Goal: Information Seeking & Learning: Learn about a topic

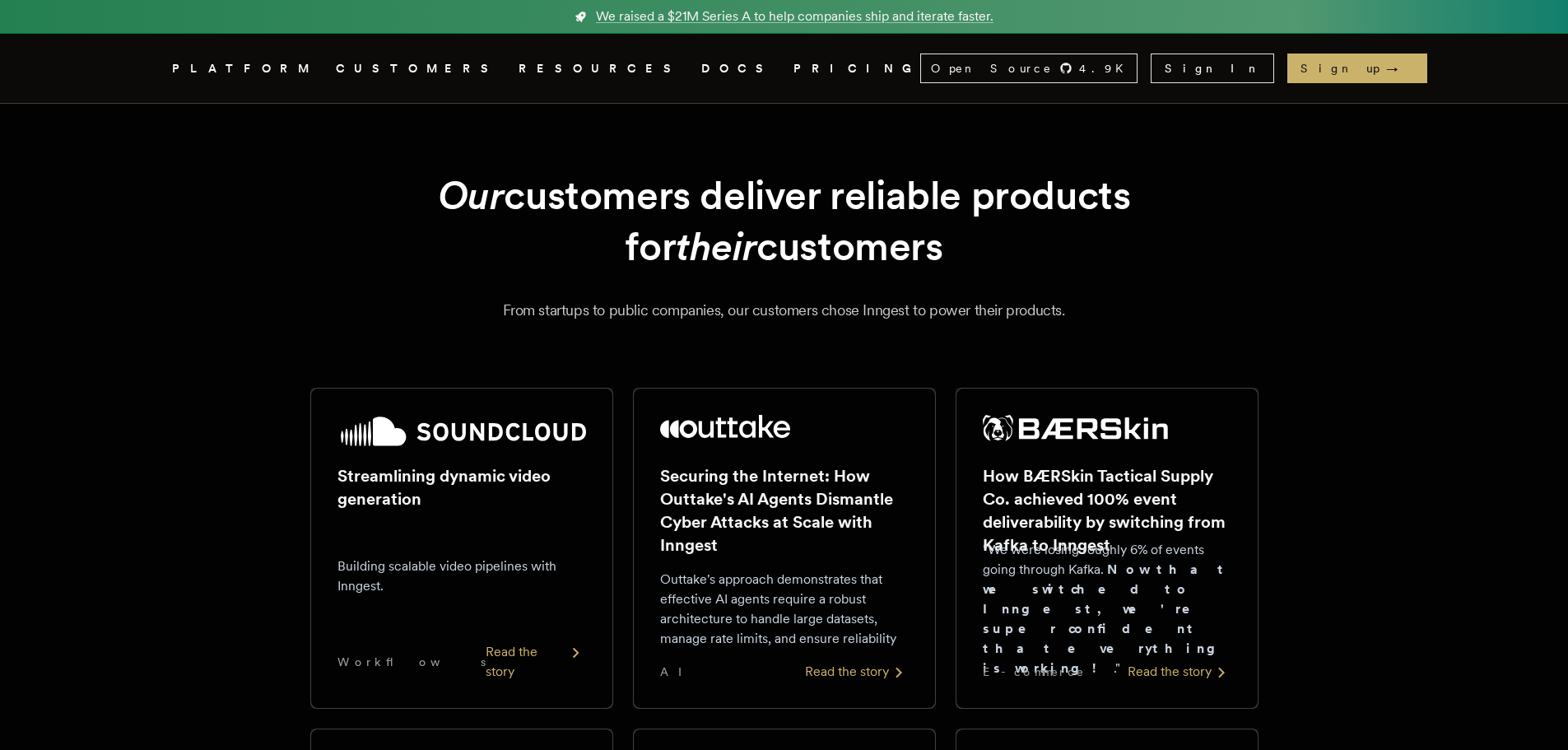
click at [794, 64] on link "PRICING" at bounding box center [857, 69] width 126 height 20
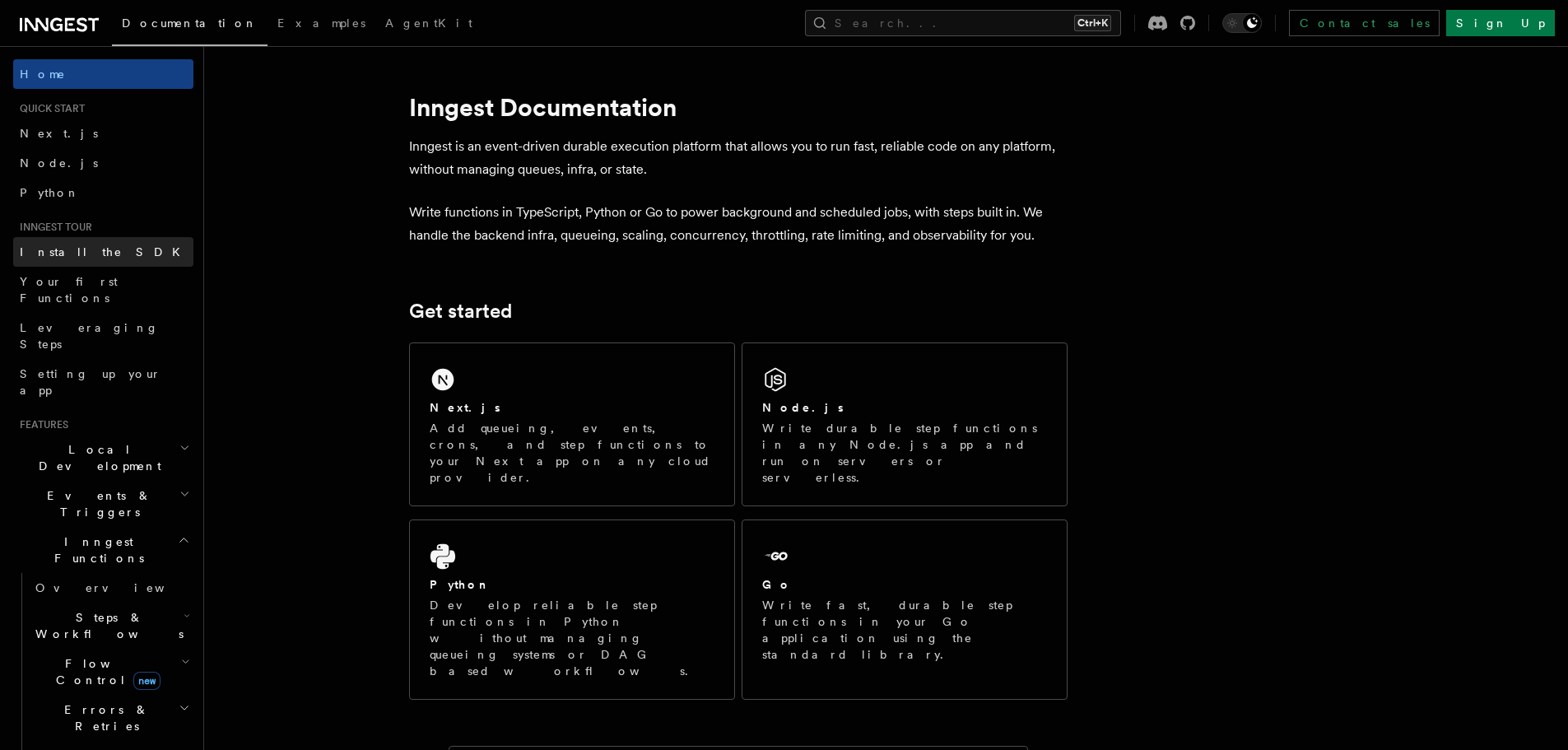
click at [116, 248] on link "Install the SDK" at bounding box center [103, 252] width 181 height 29
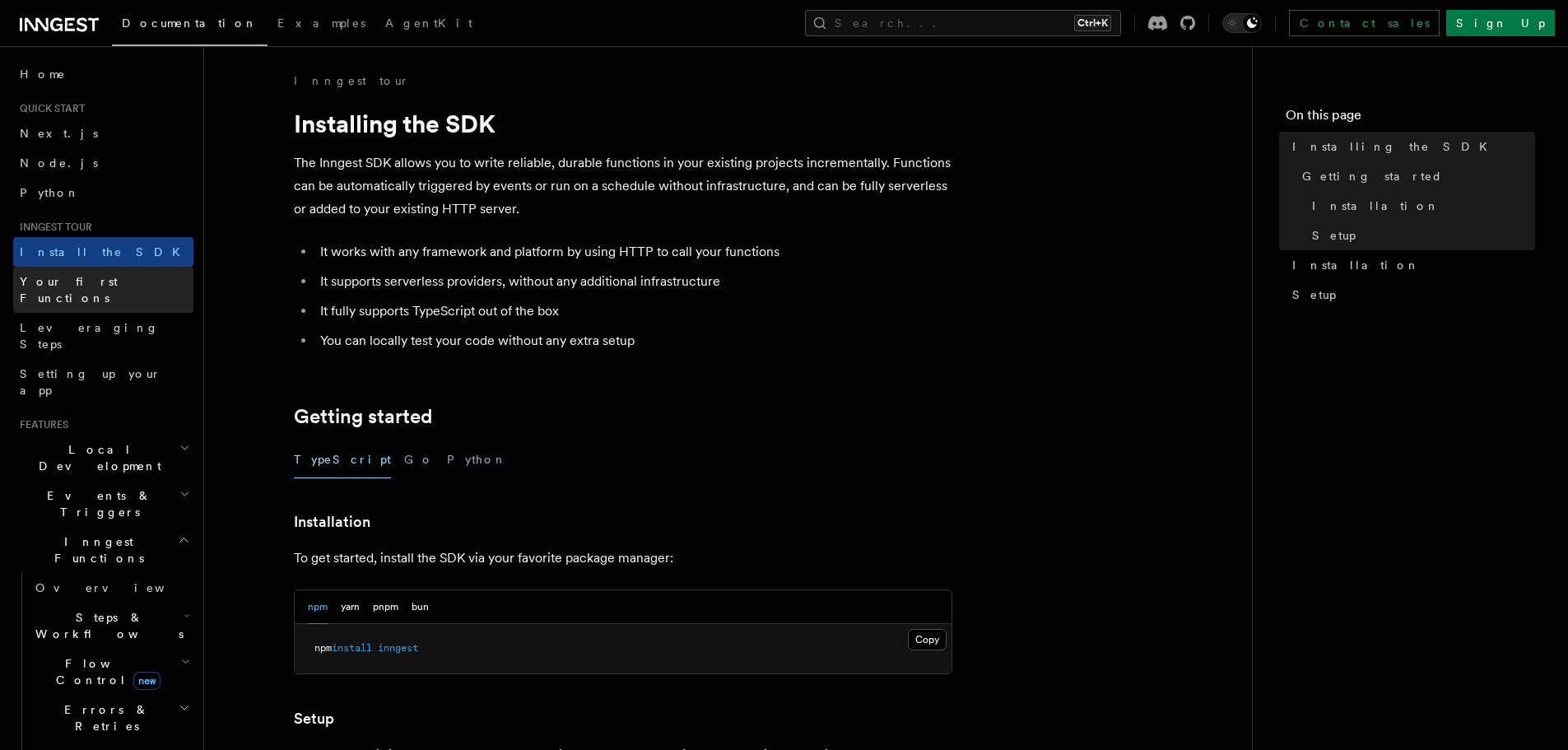
click at [119, 290] on link "Your first Functions" at bounding box center [103, 290] width 181 height 46
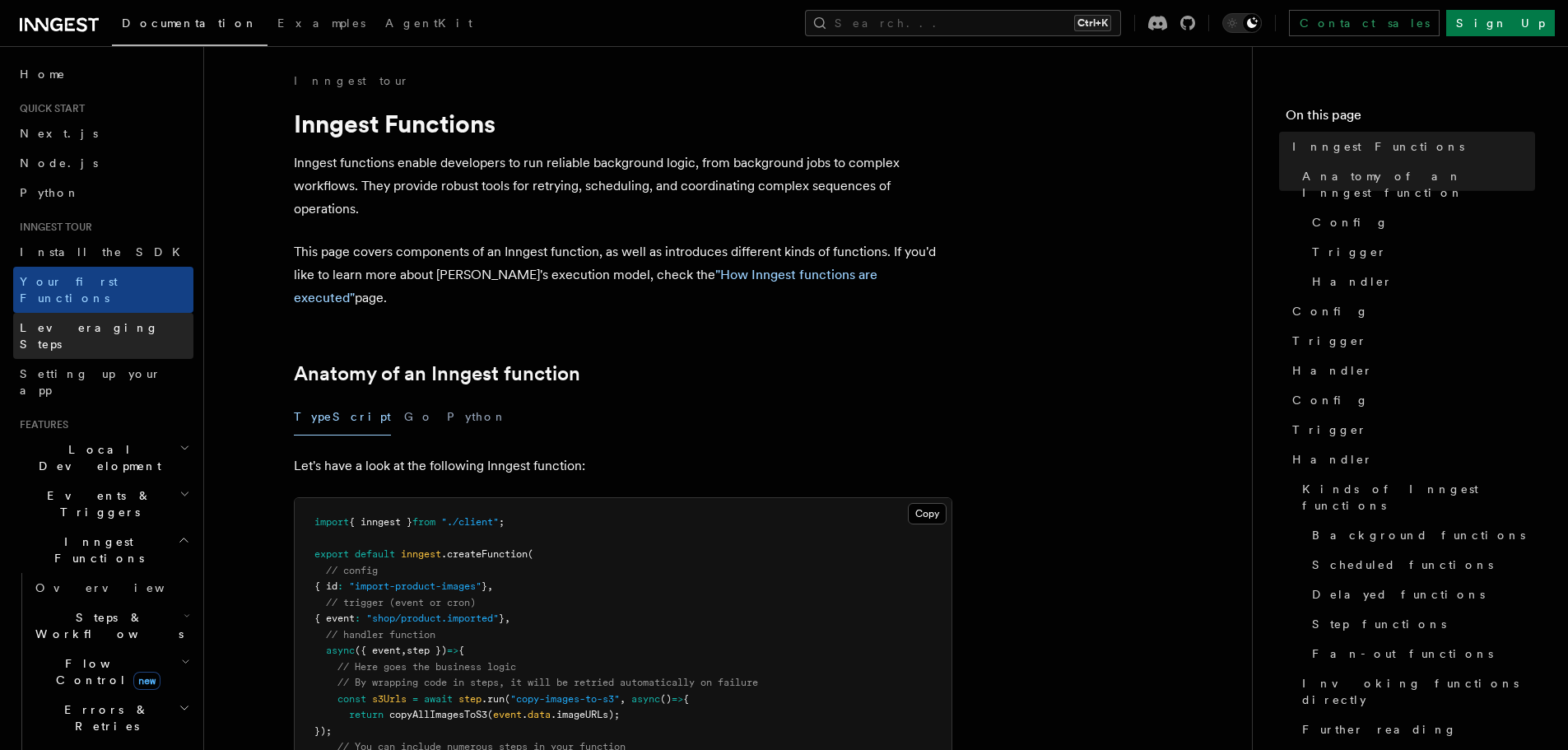
click at [118, 319] on link "Leveraging Steps" at bounding box center [103, 336] width 181 height 46
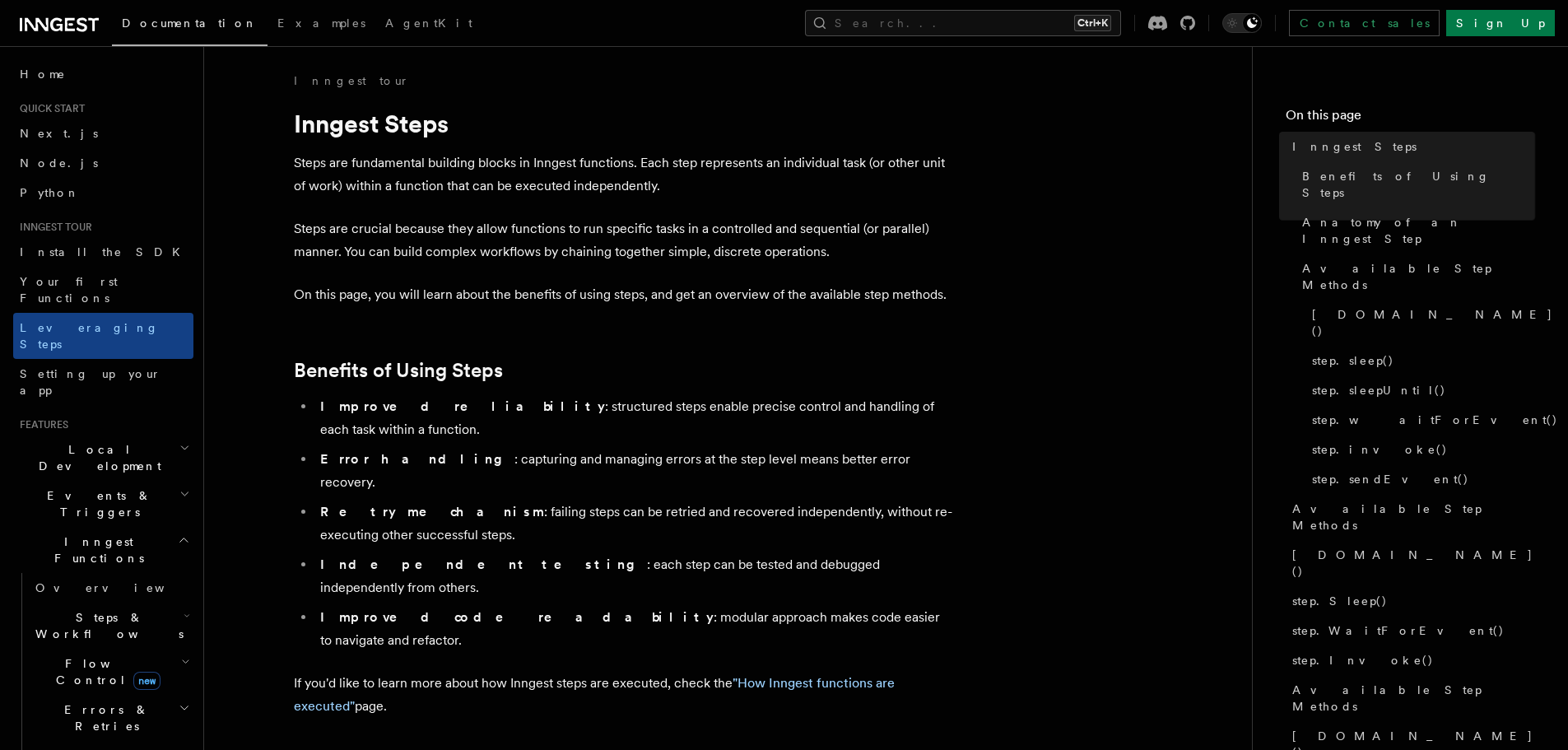
click at [115, 366] on span "Setting up your app" at bounding box center [106, 382] width 173 height 33
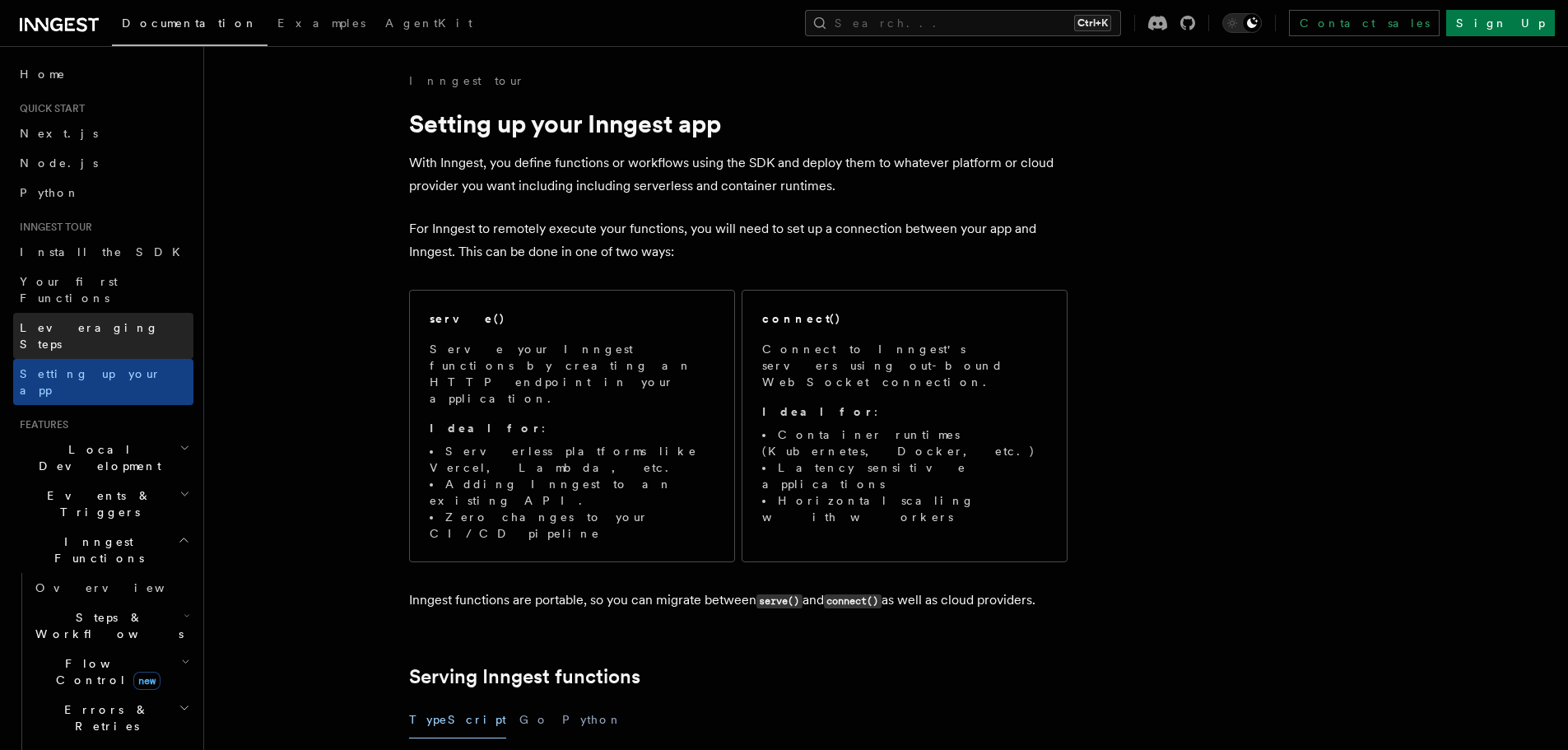
click at [112, 313] on link "Leveraging Steps" at bounding box center [103, 336] width 181 height 46
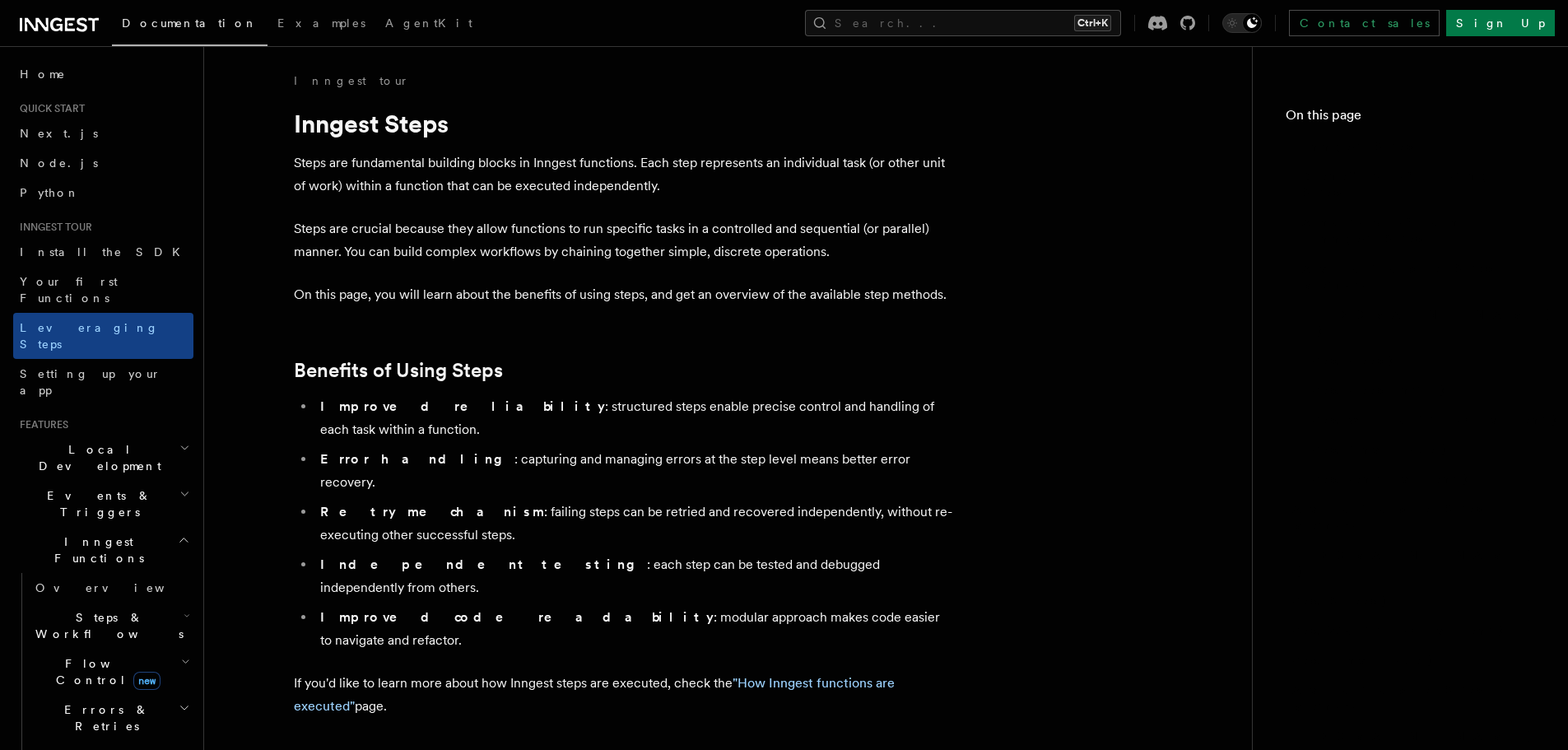
click at [112, 313] on link "Leveraging Steps" at bounding box center [103, 336] width 181 height 46
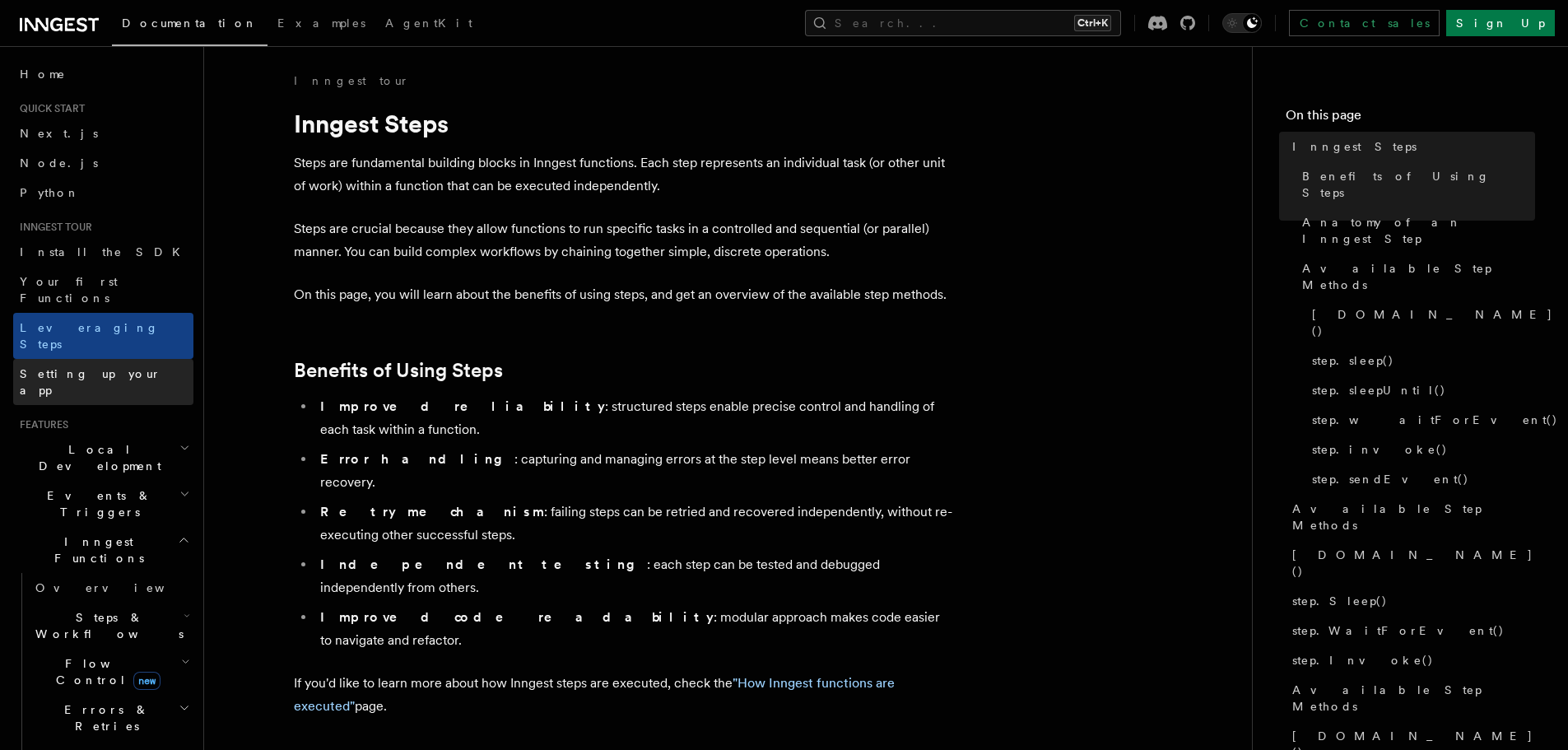
click at [119, 366] on span "Setting up your app" at bounding box center [106, 382] width 173 height 33
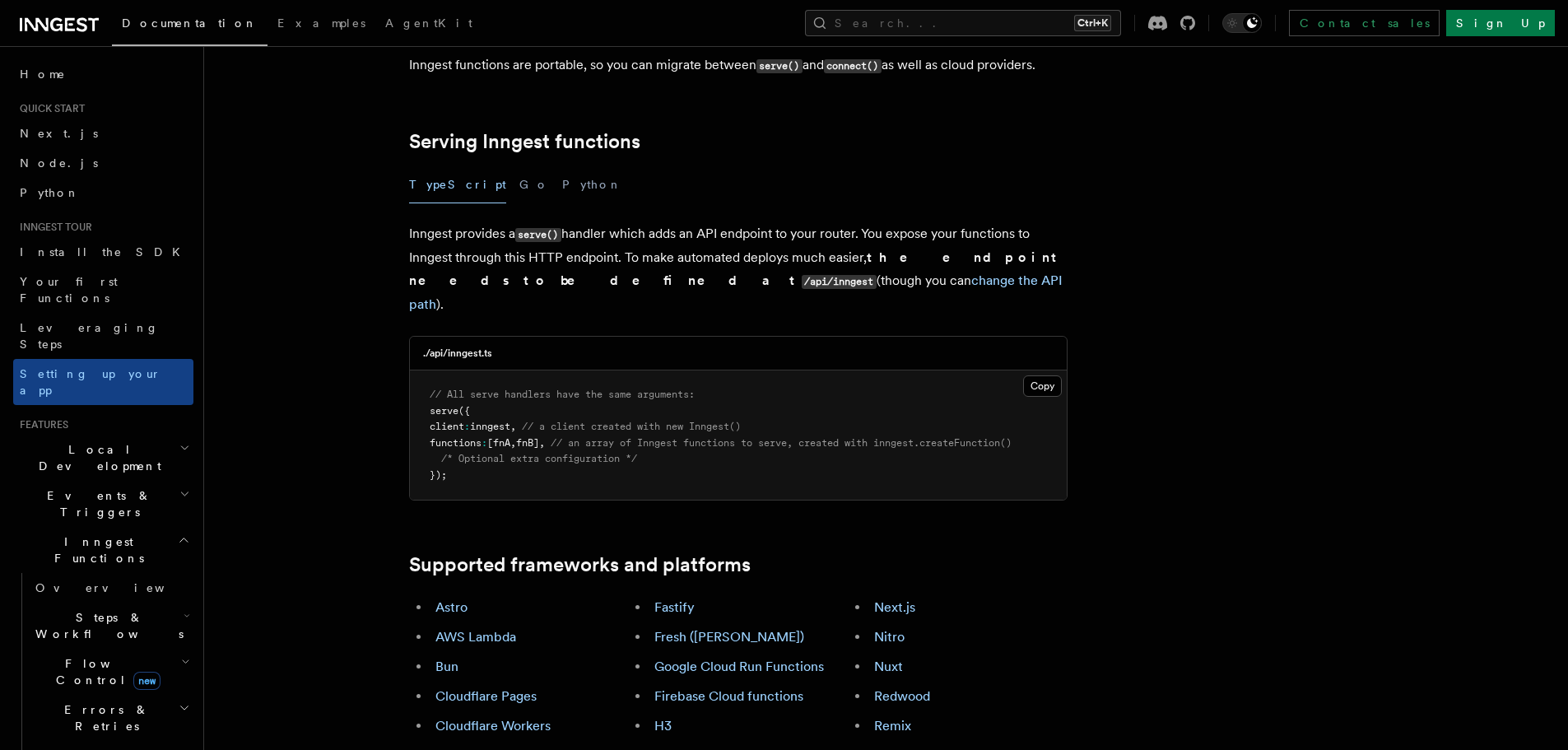
scroll to position [741, 0]
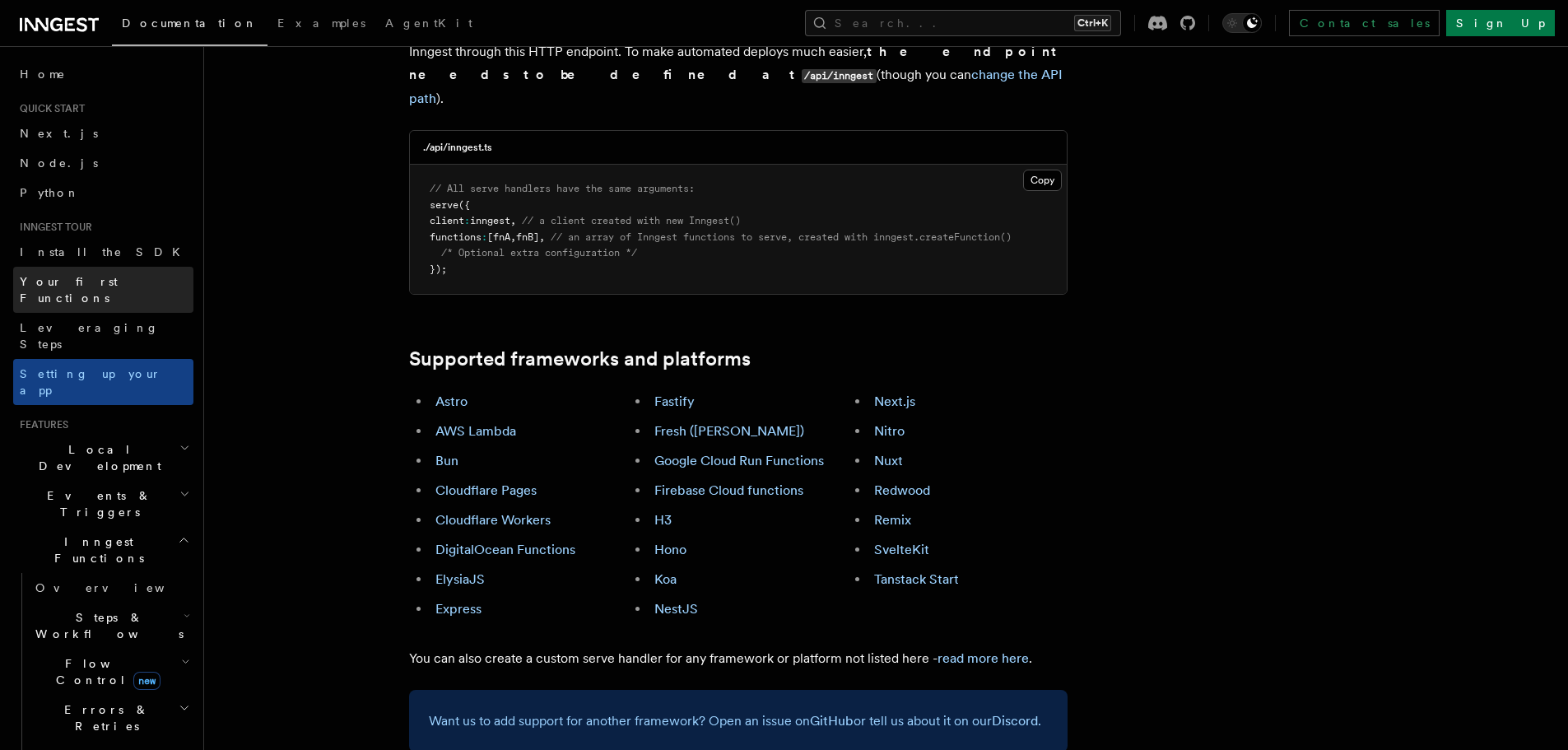
click at [110, 295] on link "Your first Functions" at bounding box center [103, 290] width 181 height 46
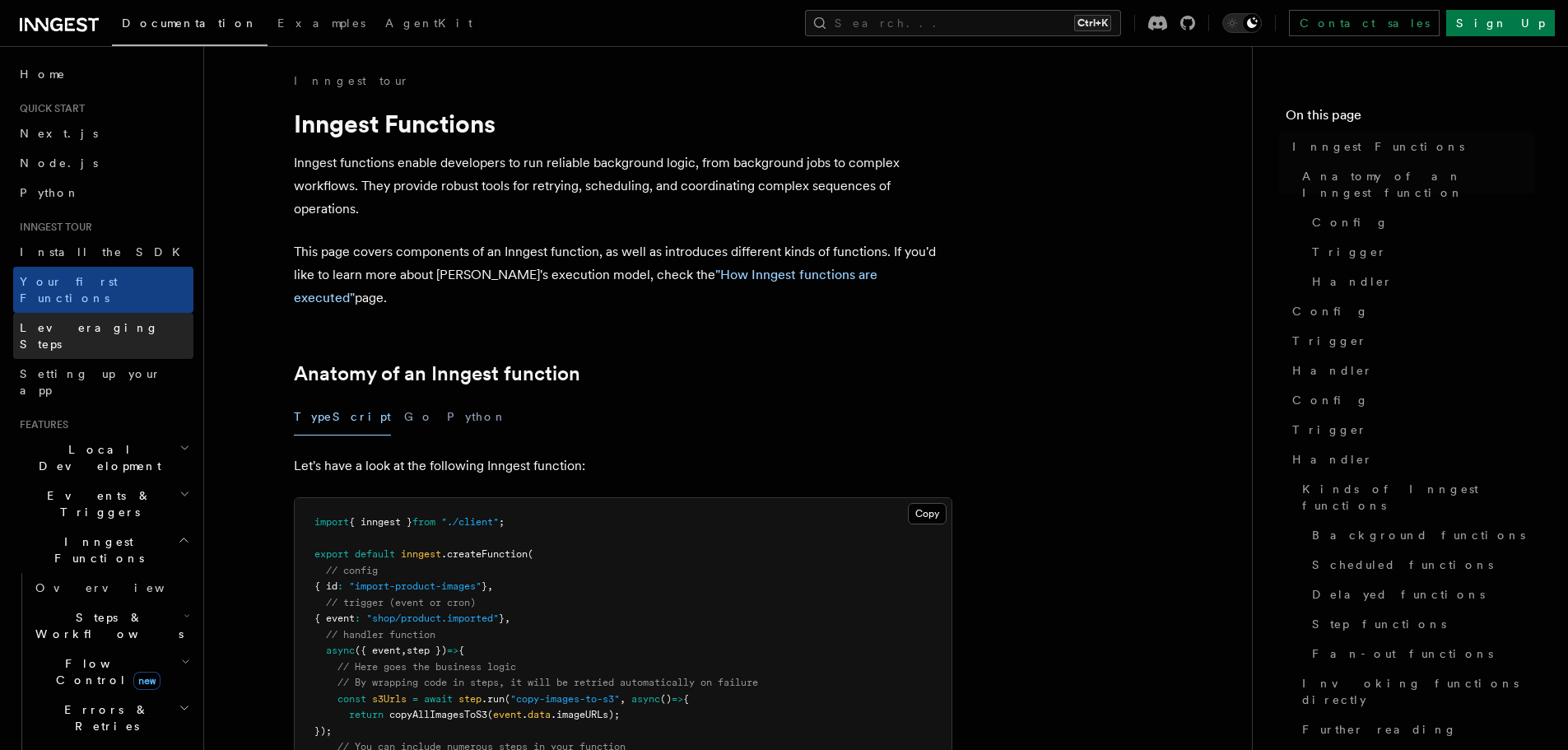
click at [93, 319] on link "Leveraging Steps" at bounding box center [103, 336] width 181 height 46
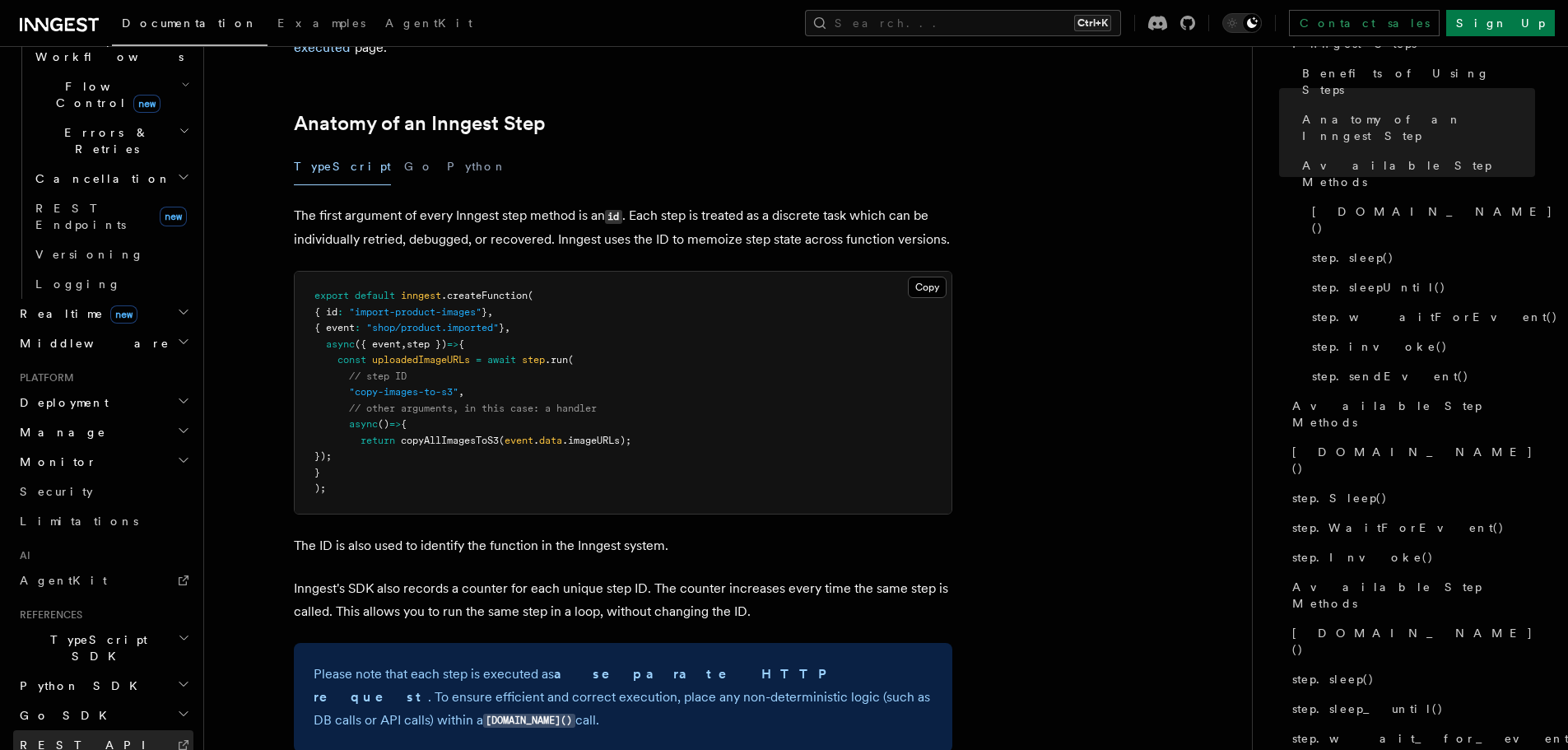
scroll to position [601, 0]
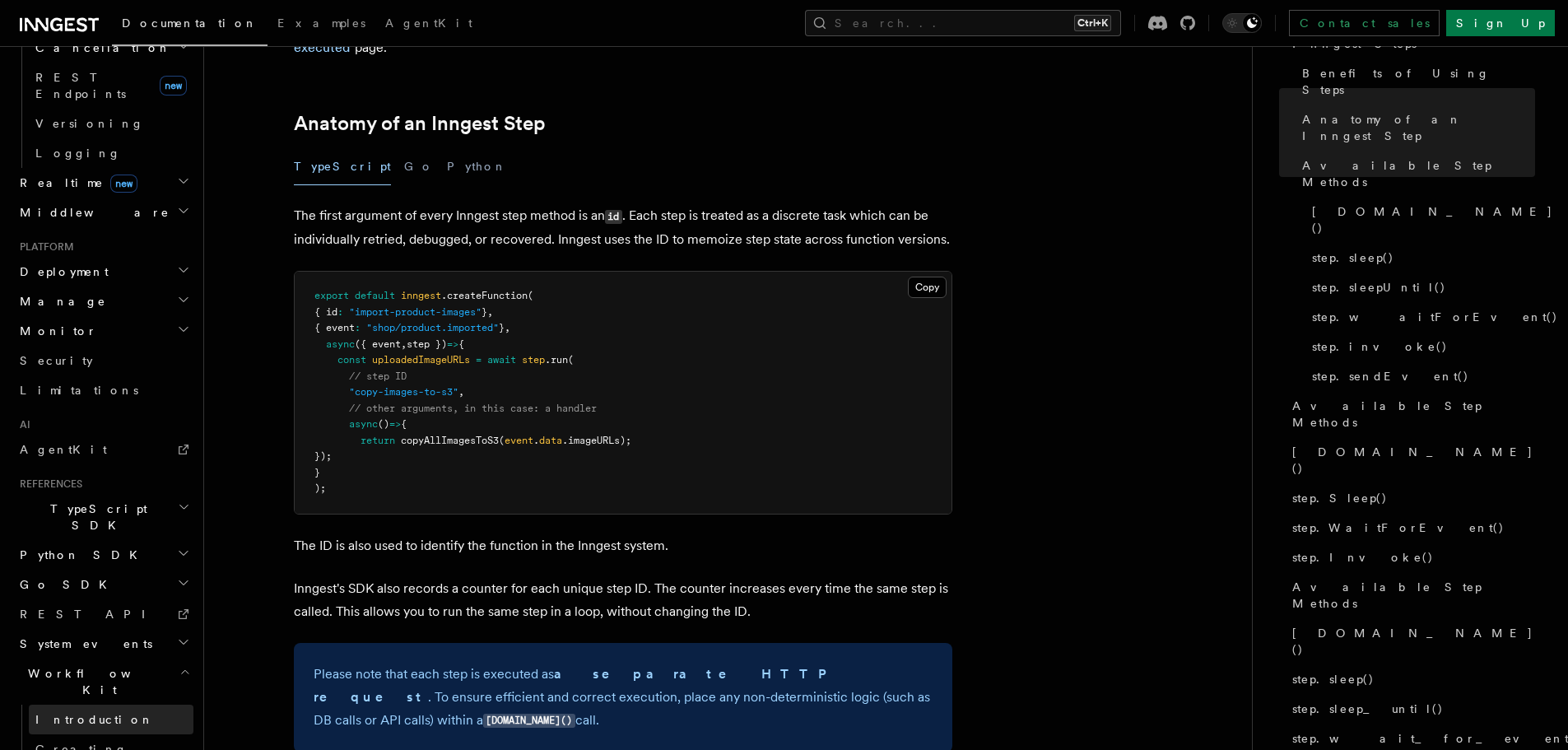
scroll to position [748, 0]
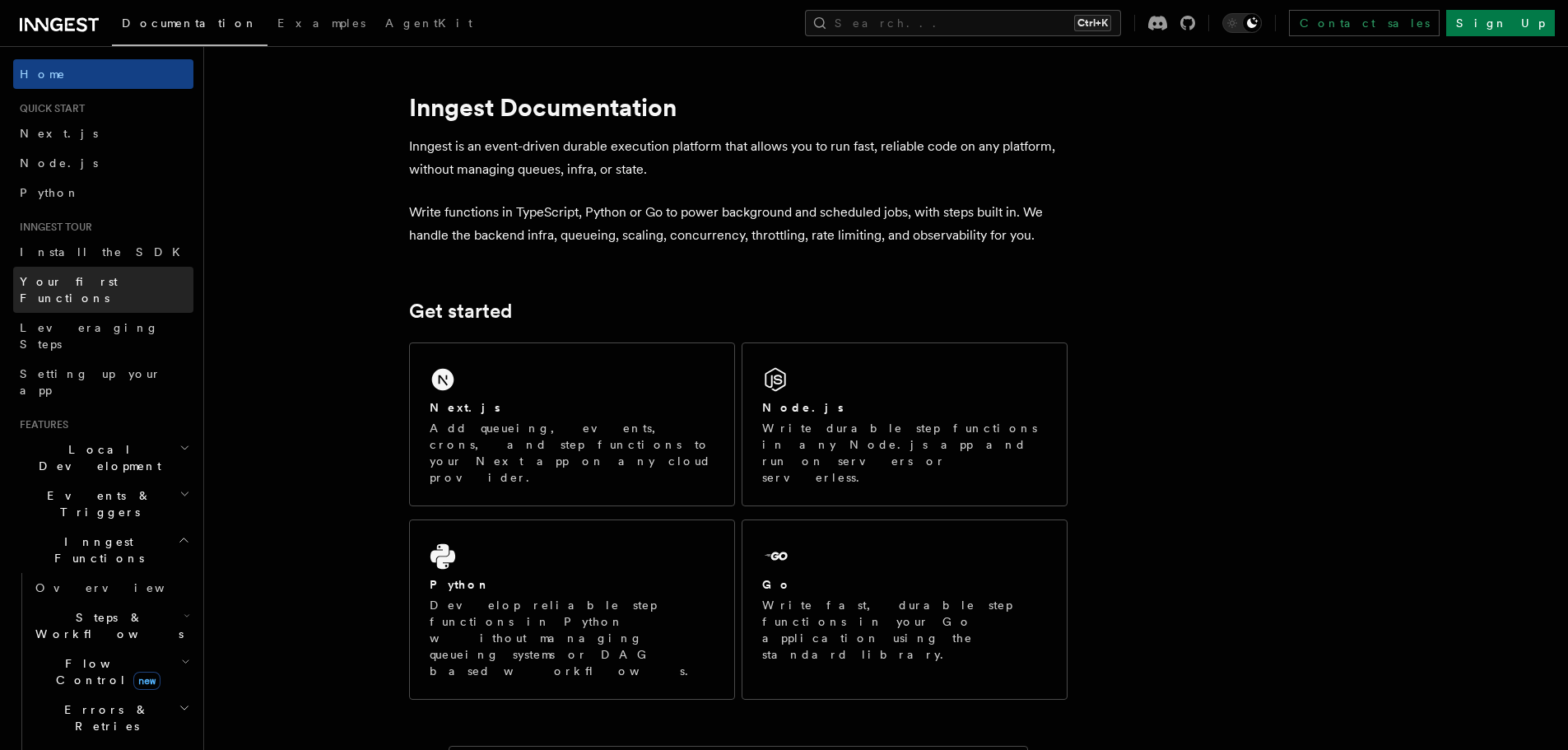
click at [65, 287] on span "Your first Functions" at bounding box center [69, 290] width 98 height 29
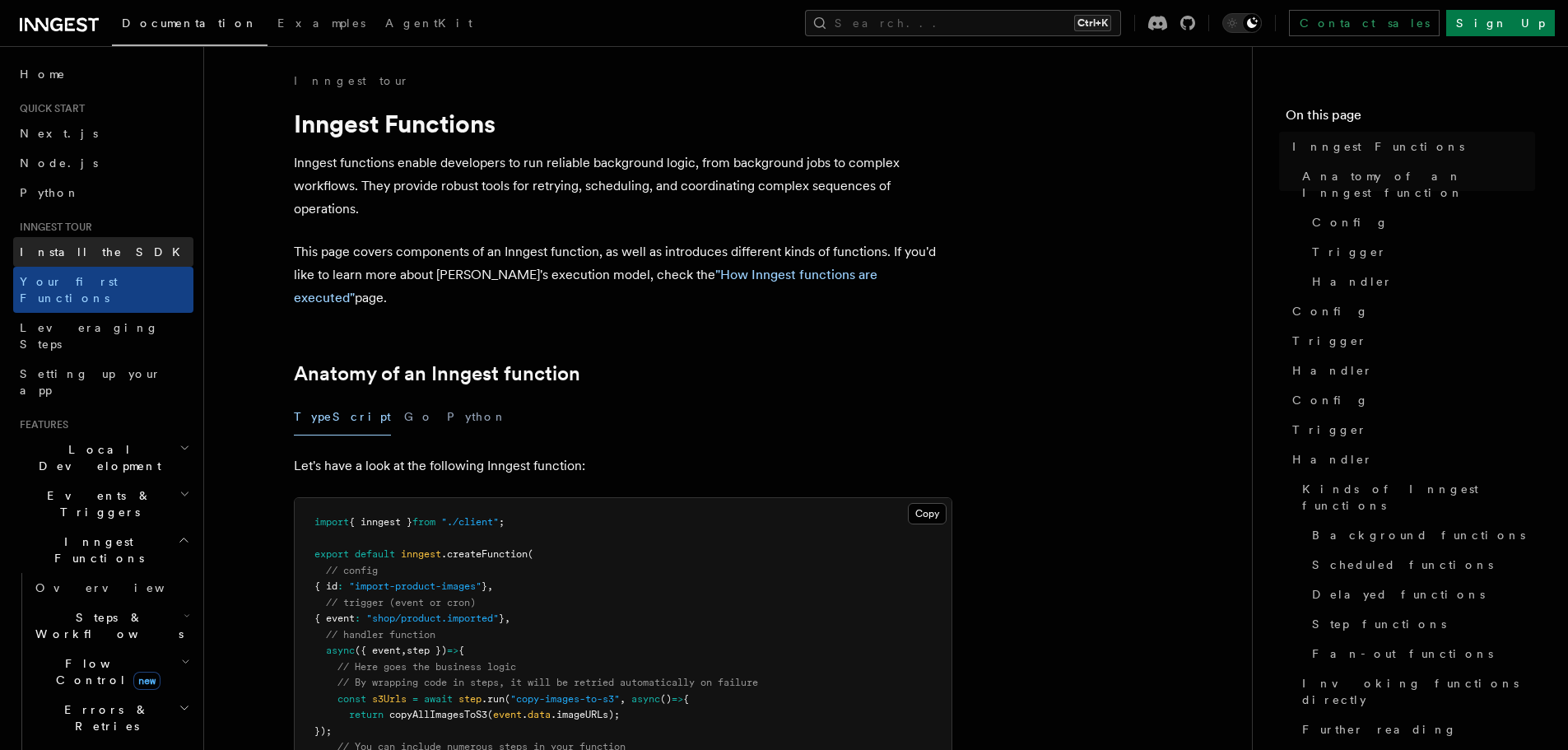
click at [60, 257] on span "Install the SDK" at bounding box center [105, 252] width 170 height 13
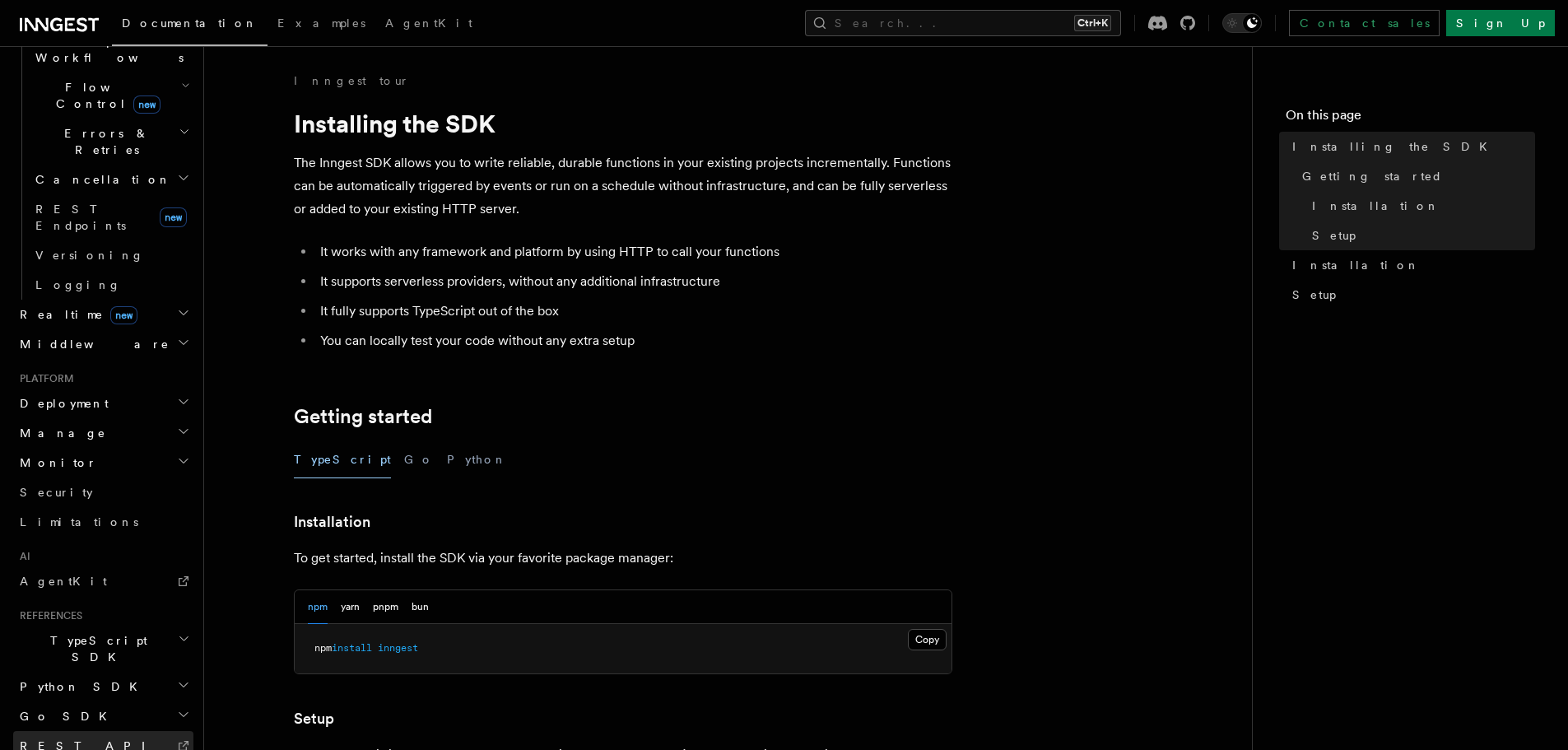
scroll to position [601, 0]
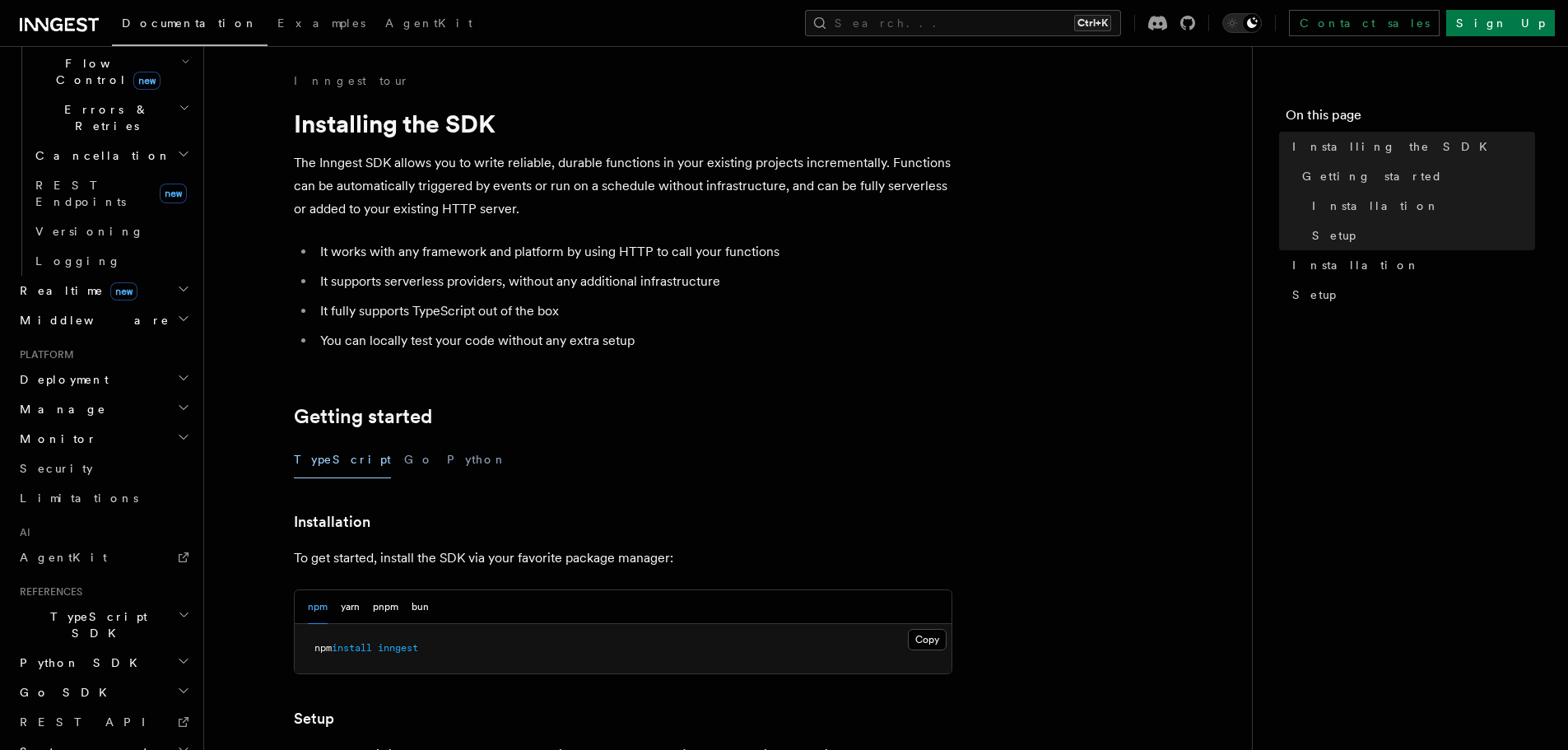
click at [134, 737] on h2 "System events" at bounding box center [103, 752] width 181 height 29
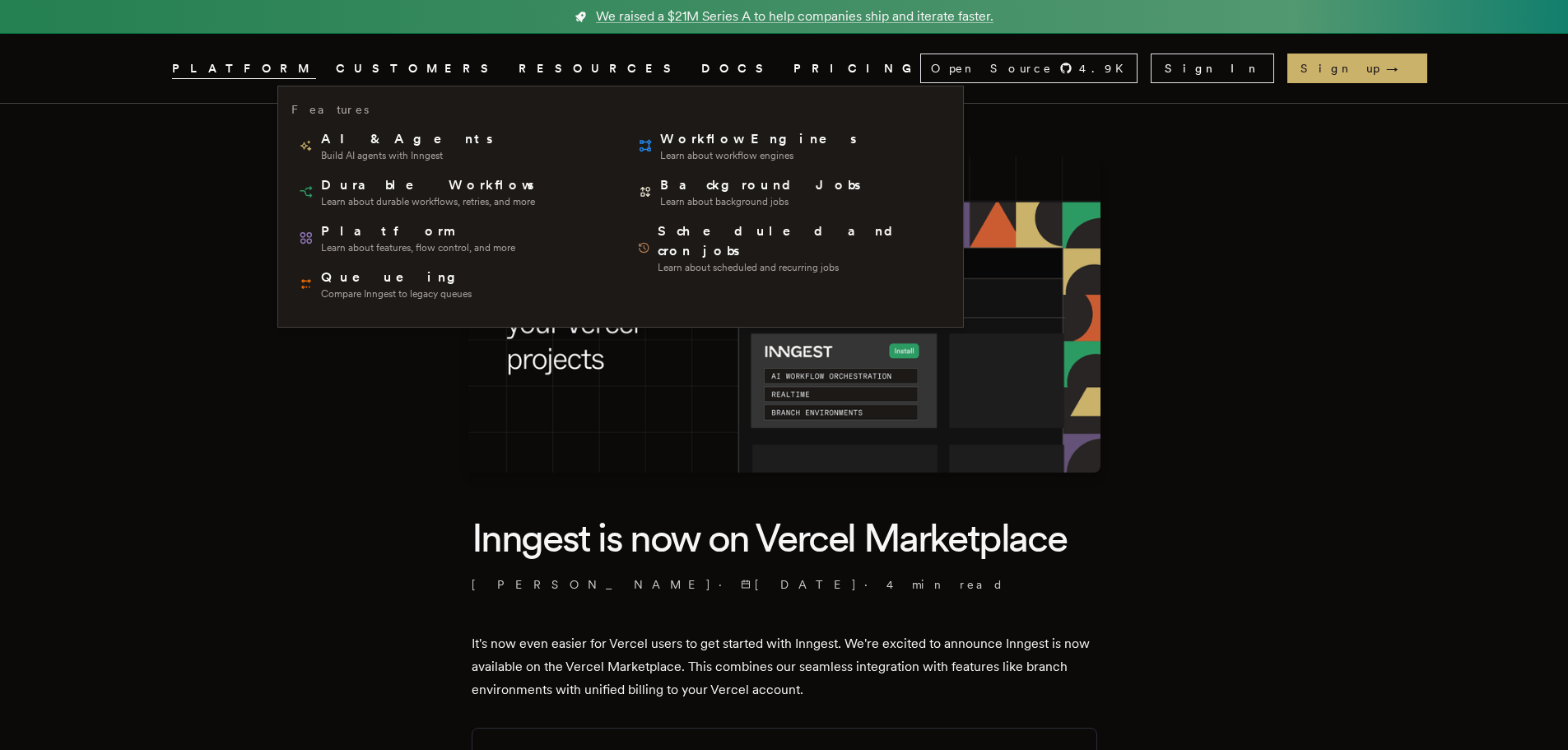
click at [316, 66] on span "PLATFORM" at bounding box center [244, 69] width 144 height 20
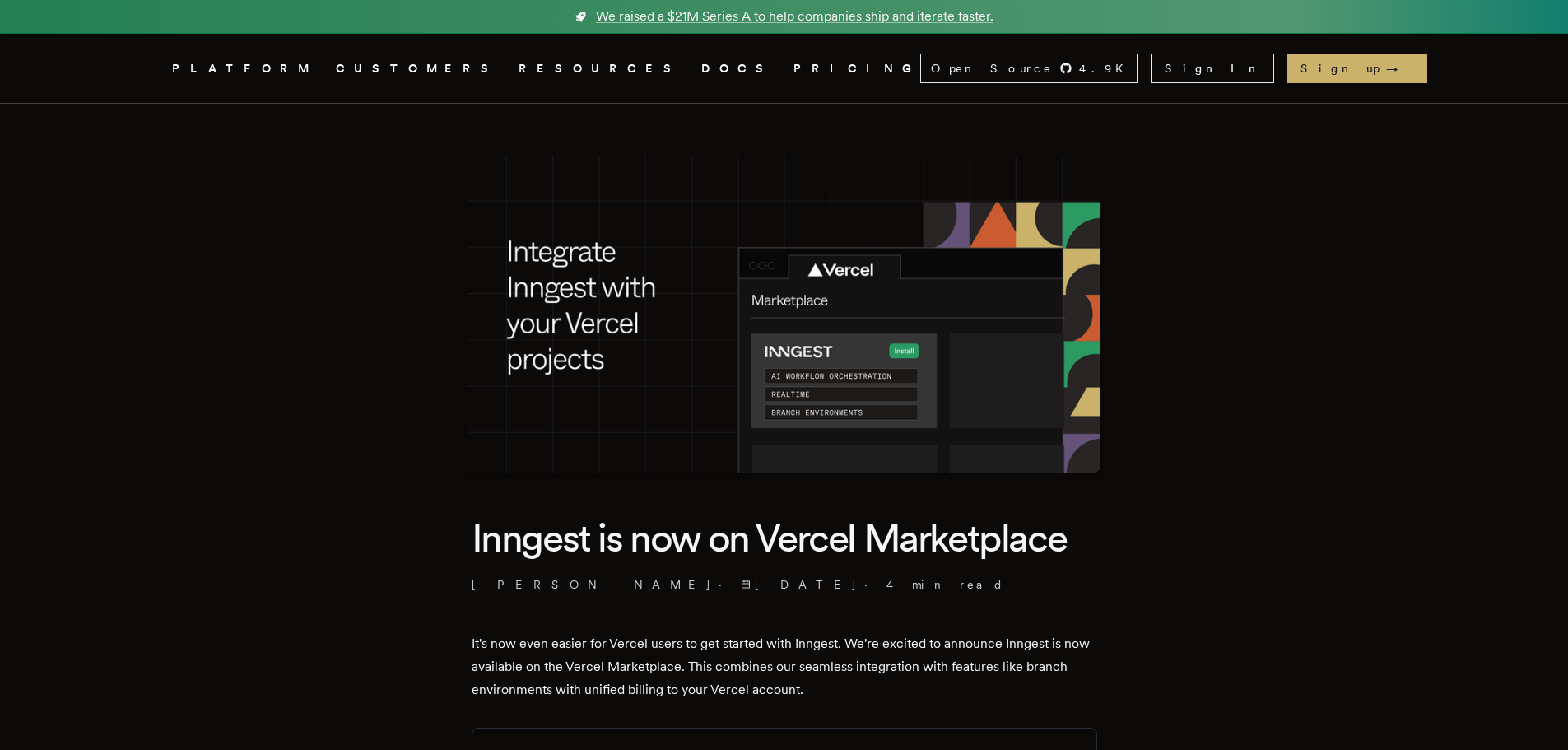
click at [316, 66] on span "PLATFORM" at bounding box center [244, 69] width 144 height 20
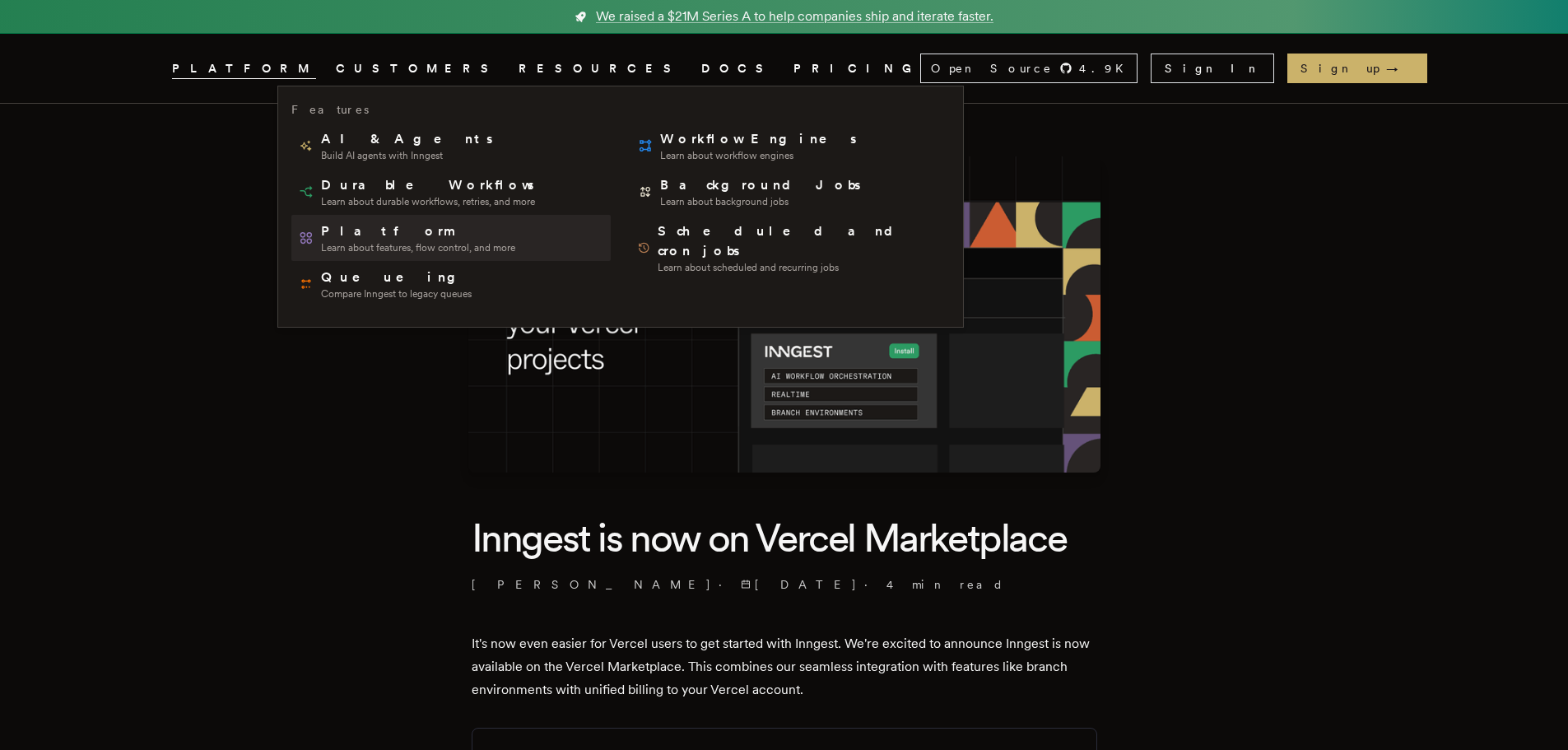
click at [389, 235] on span "Platform" at bounding box center [418, 232] width 194 height 20
